Goal: Transaction & Acquisition: Download file/media

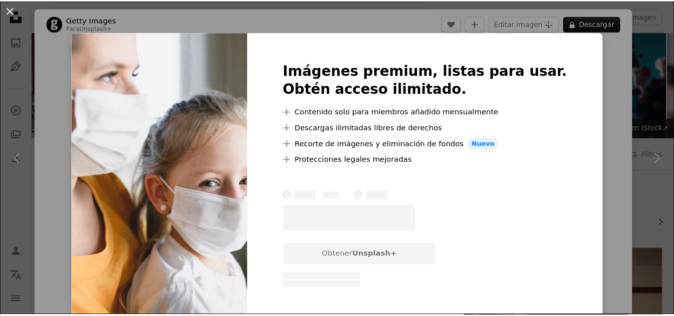
scroll to position [749, 0]
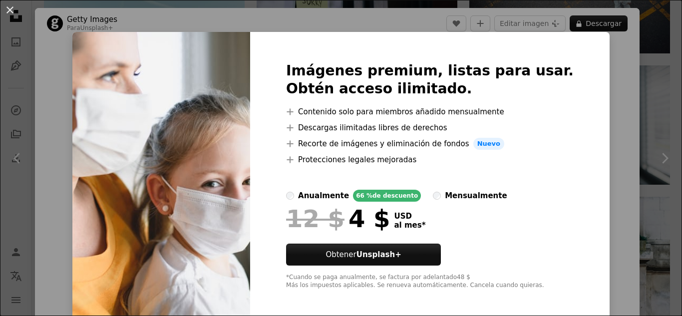
click at [555, 44] on div "Imágenes premium, listas para usar. Obtén acceso ilimitado. A plus sign Conteni…" at bounding box center [429, 175] width 359 height 287
click at [9, 16] on button "An X shape" at bounding box center [10, 10] width 12 height 12
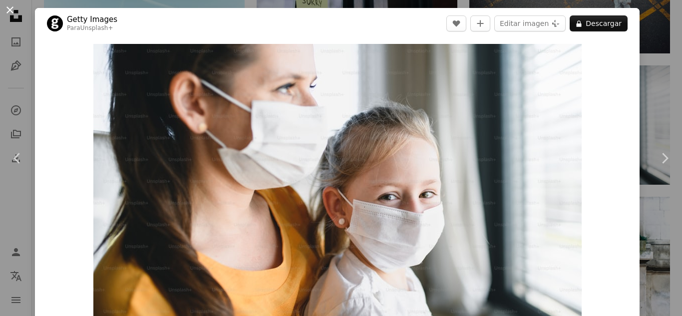
click at [9, 15] on button "An X shape" at bounding box center [10, 10] width 12 height 12
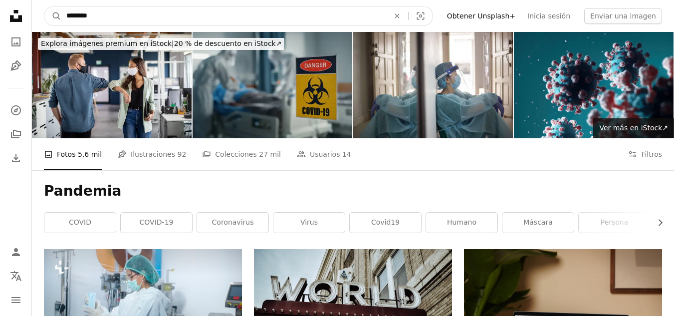
drag, startPoint x: 187, startPoint y: 15, endPoint x: 1, endPoint y: 27, distance: 186.0
type input "*********"
click button "A magnifying glass" at bounding box center [52, 15] width 17 height 19
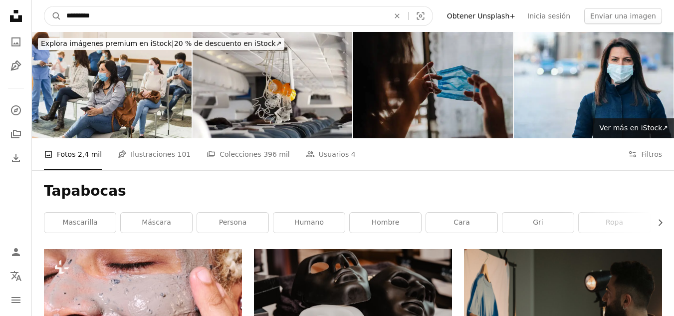
drag, startPoint x: 198, startPoint y: 9, endPoint x: 0, endPoint y: 23, distance: 198.1
type input "**********"
click button "A magnifying glass" at bounding box center [52, 15] width 17 height 19
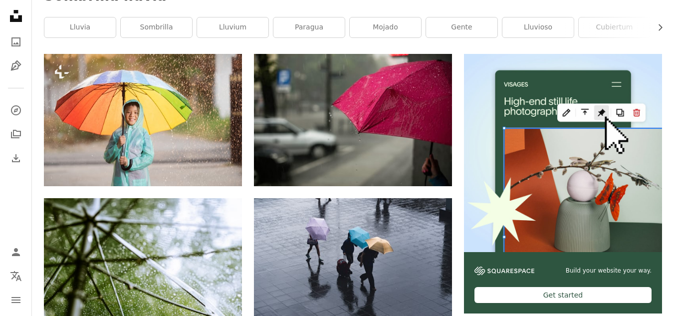
scroll to position [200, 0]
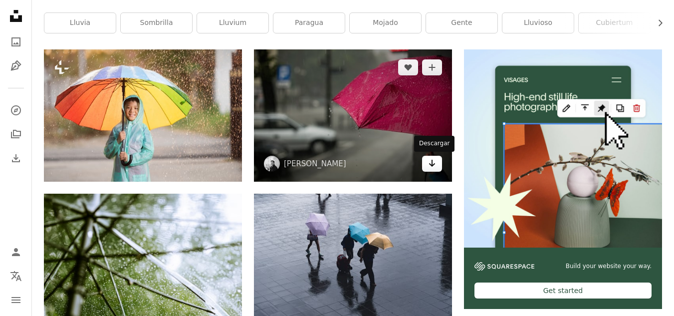
click at [431, 167] on icon "Arrow pointing down" at bounding box center [432, 163] width 8 height 12
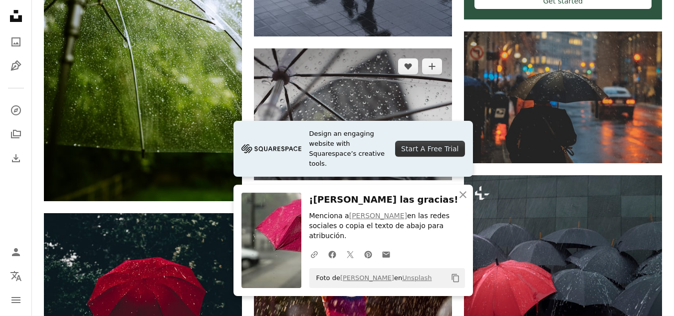
scroll to position [499, 0]
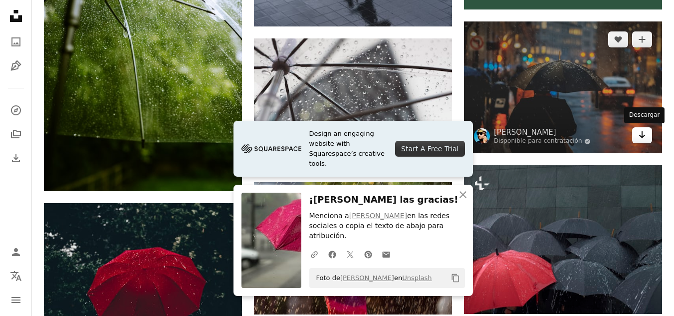
click at [647, 134] on link "Arrow pointing down" at bounding box center [642, 135] width 20 height 16
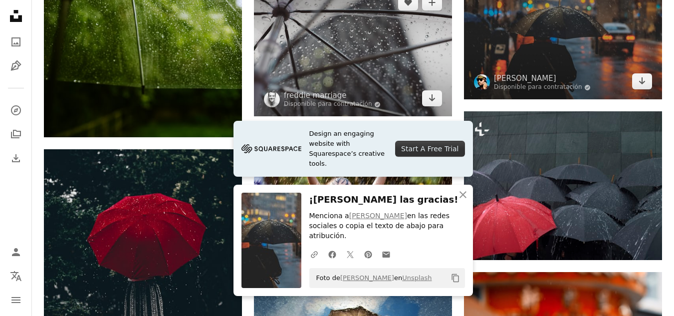
scroll to position [649, 0]
